Goal: Task Accomplishment & Management: Use online tool/utility

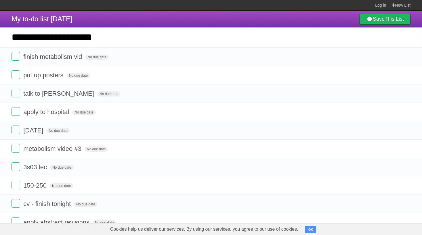
type input "**********"
click input "*********" at bounding box center [0, 0] width 0 height 0
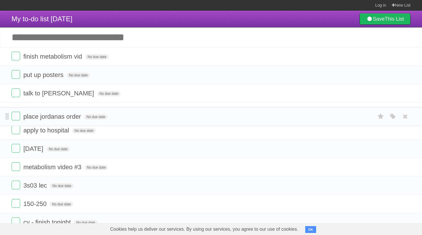
drag, startPoint x: 6, startPoint y: 58, endPoint x: 7, endPoint y: 116, distance: 58.1
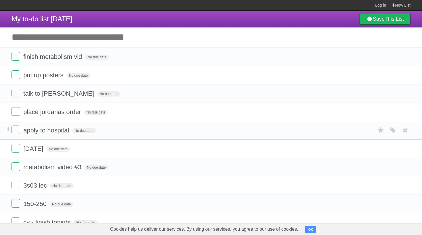
click at [4, 132] on li "apply to hospital No due date White Red Blue Green Purple Orange" at bounding box center [211, 130] width 422 height 19
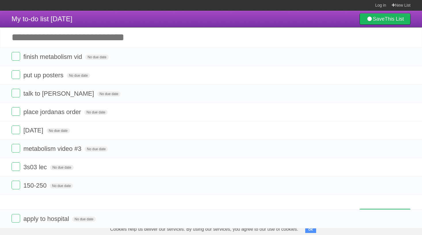
drag, startPoint x: 5, startPoint y: 133, endPoint x: -3, endPoint y: 219, distance: 86.7
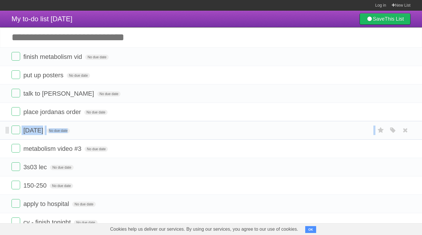
drag, startPoint x: 5, startPoint y: 151, endPoint x: 6, endPoint y: 133, distance: 17.6
drag, startPoint x: 5, startPoint y: 152, endPoint x: 9, endPoint y: 145, distance: 7.9
click at [9, 145] on li "metabolism video #3 No due date White Red Blue Green Purple Orange" at bounding box center [211, 149] width 422 height 19
click at [16, 152] on label at bounding box center [16, 148] width 9 height 9
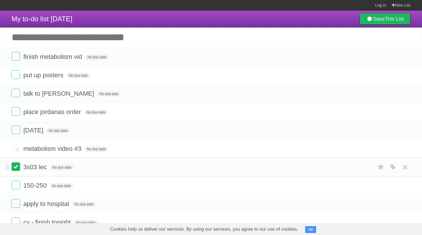
click at [14, 169] on label at bounding box center [16, 167] width 9 height 9
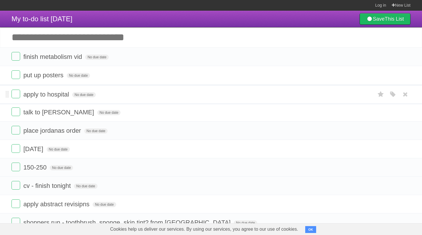
drag, startPoint x: 8, startPoint y: 172, endPoint x: 25, endPoint y: 96, distance: 77.7
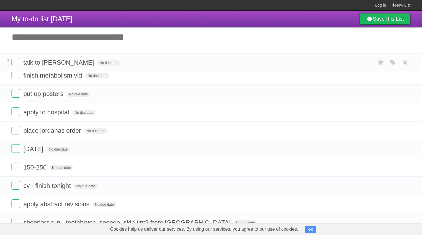
drag, startPoint x: 6, startPoint y: 117, endPoint x: 12, endPoint y: 62, distance: 54.4
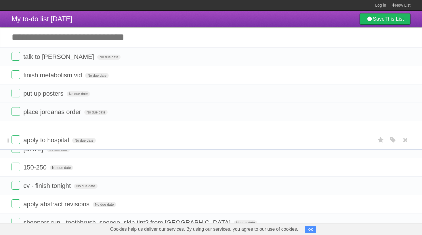
drag, startPoint x: 7, startPoint y: 113, endPoint x: 7, endPoint y: 139, distance: 25.6
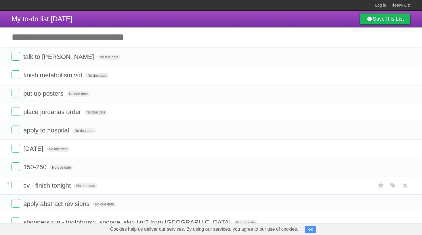
click at [5, 190] on li "cv - finish tonight No due date White Red Blue Green Purple Orange" at bounding box center [211, 185] width 422 height 19
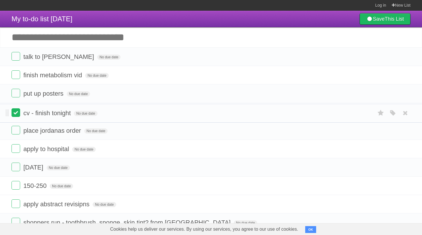
drag, startPoint x: 6, startPoint y: 190, endPoint x: 14, endPoint y: 113, distance: 77.5
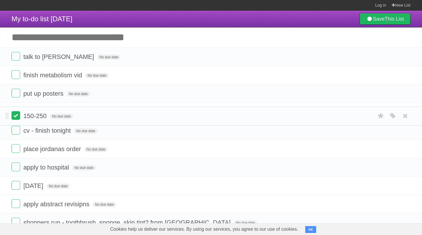
drag, startPoint x: 6, startPoint y: 188, endPoint x: 17, endPoint y: 117, distance: 72.8
